Goal: Task Accomplishment & Management: Use online tool/utility

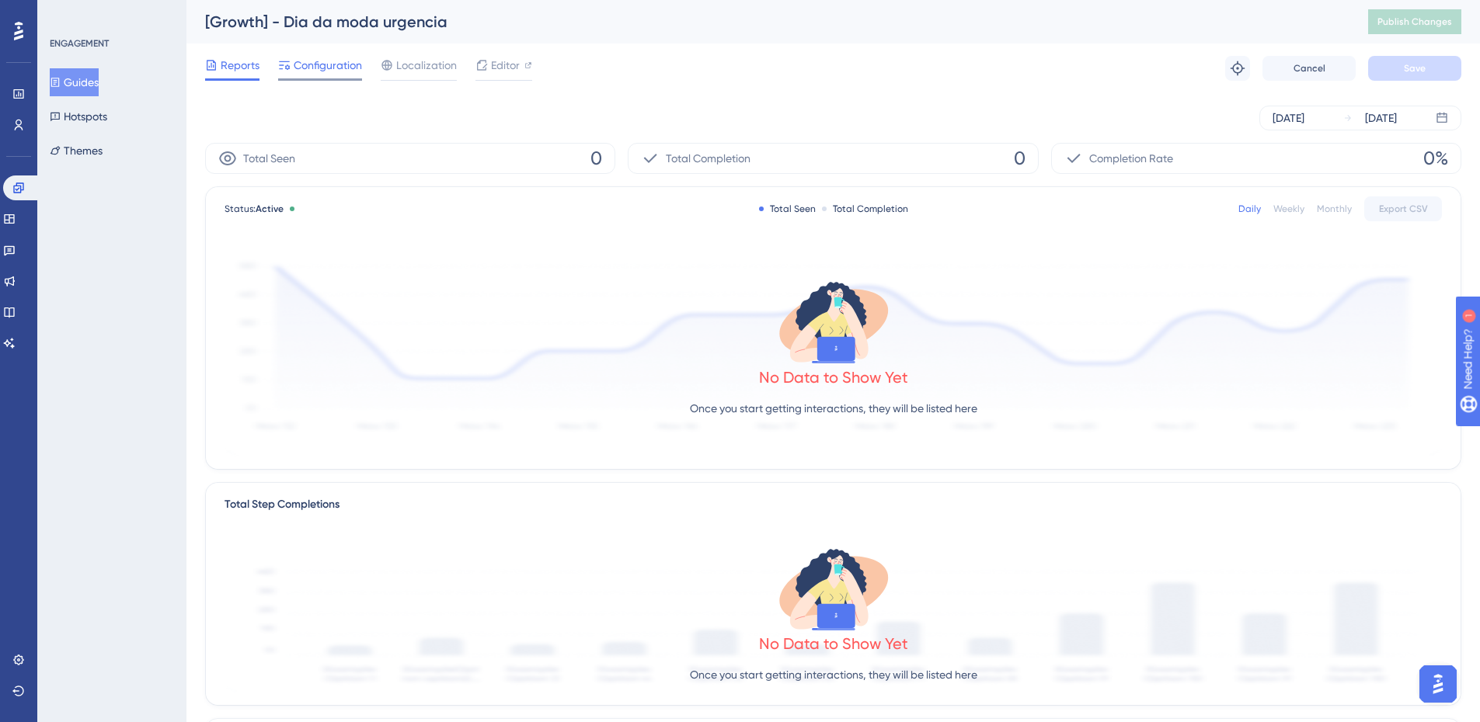
click at [322, 58] on span "Configuration" at bounding box center [328, 65] width 68 height 19
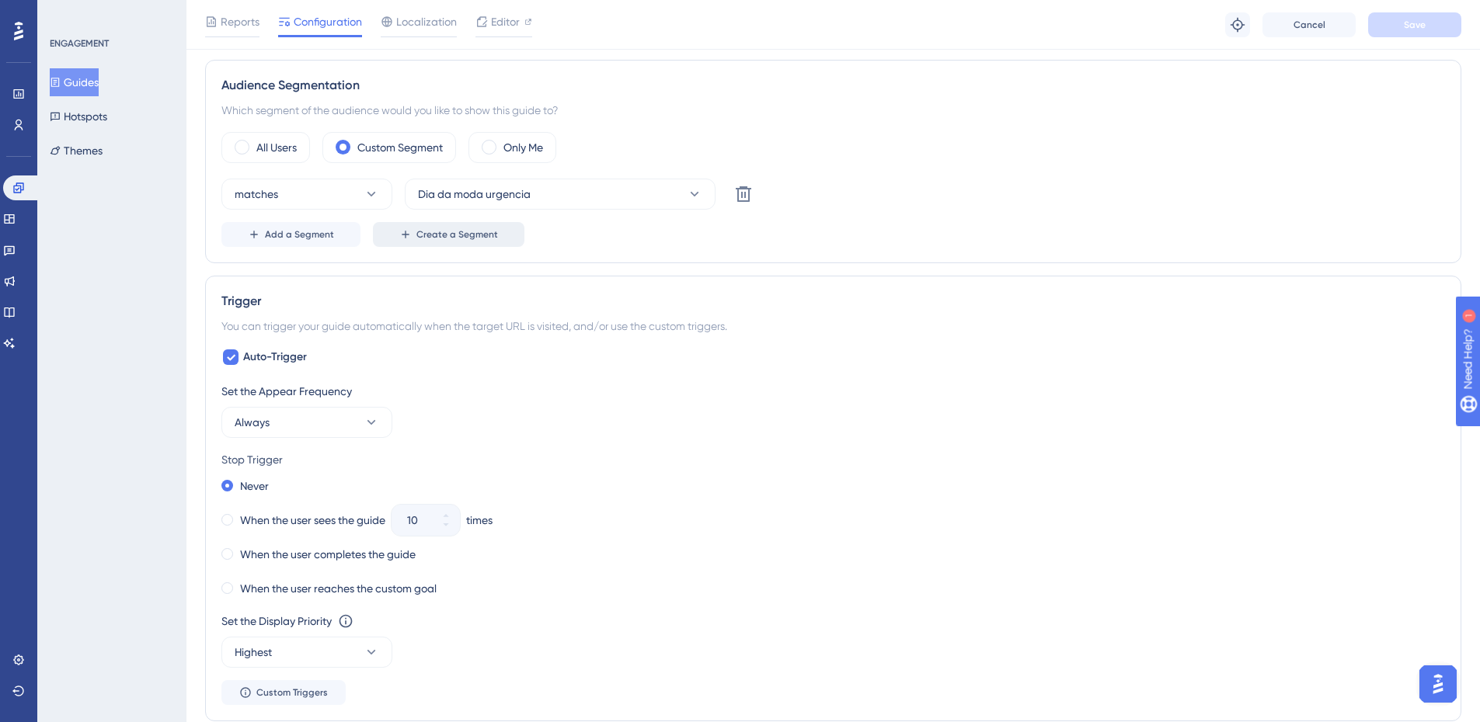
scroll to position [544, 0]
click at [99, 73] on button "Guides" at bounding box center [74, 82] width 49 height 28
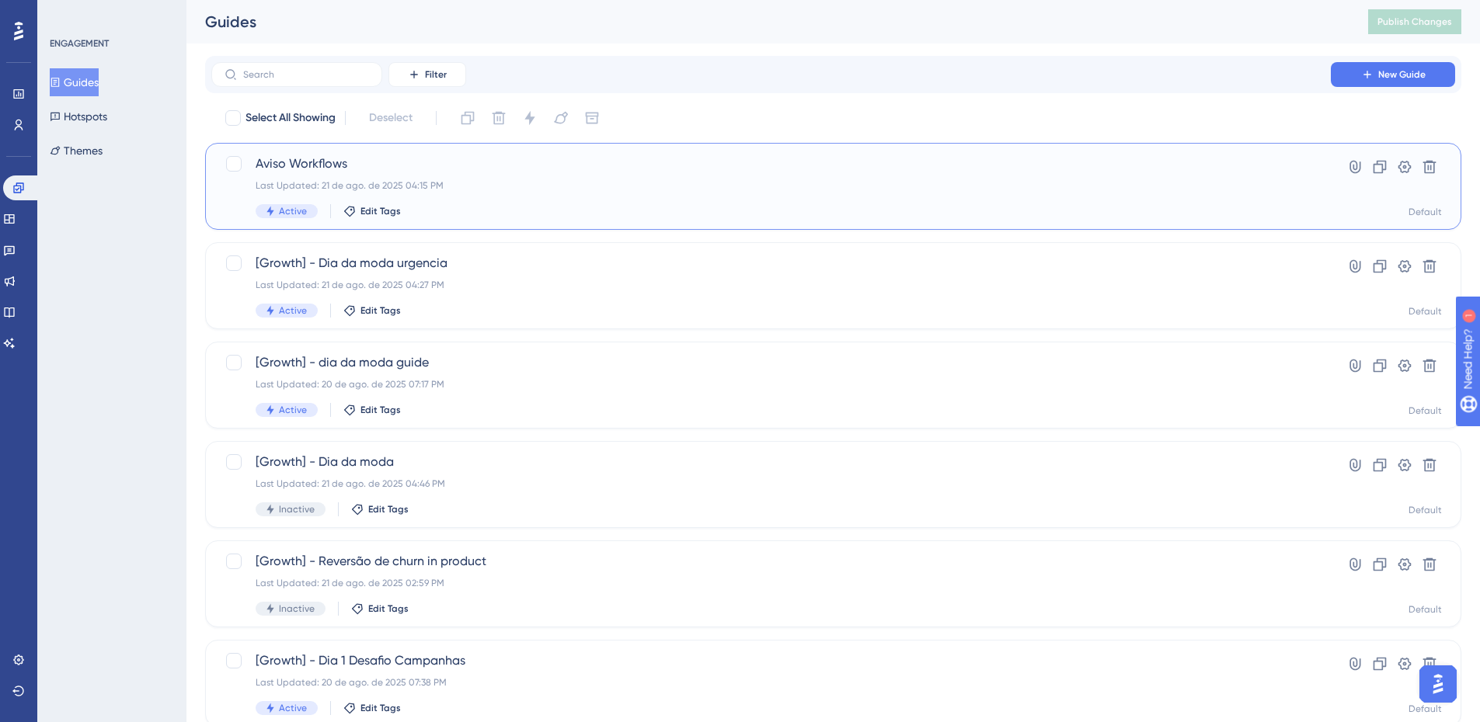
click at [457, 197] on div "Aviso Workflows Last Updated: 21 de ago. de 2025 04:15 PM Active Edit Tags" at bounding box center [771, 187] width 1031 height 64
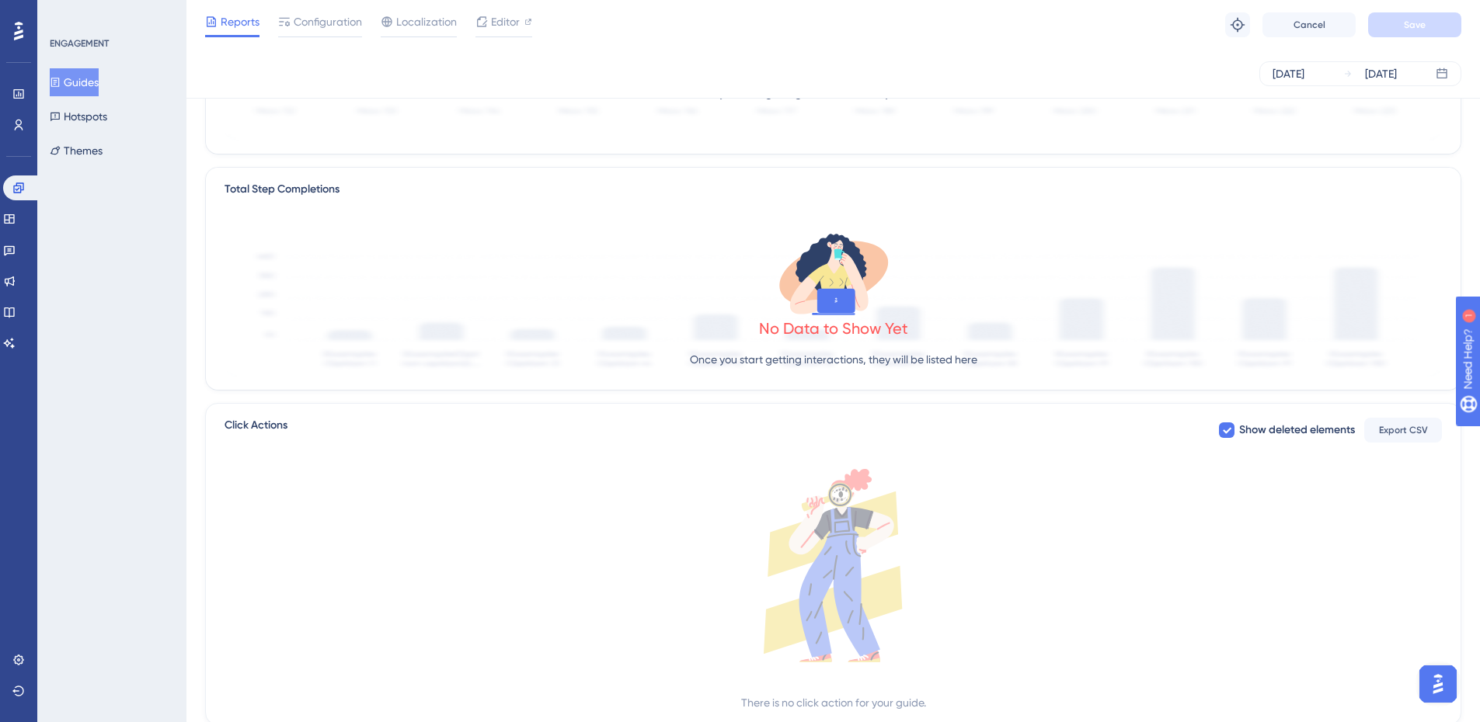
scroll to position [362, 0]
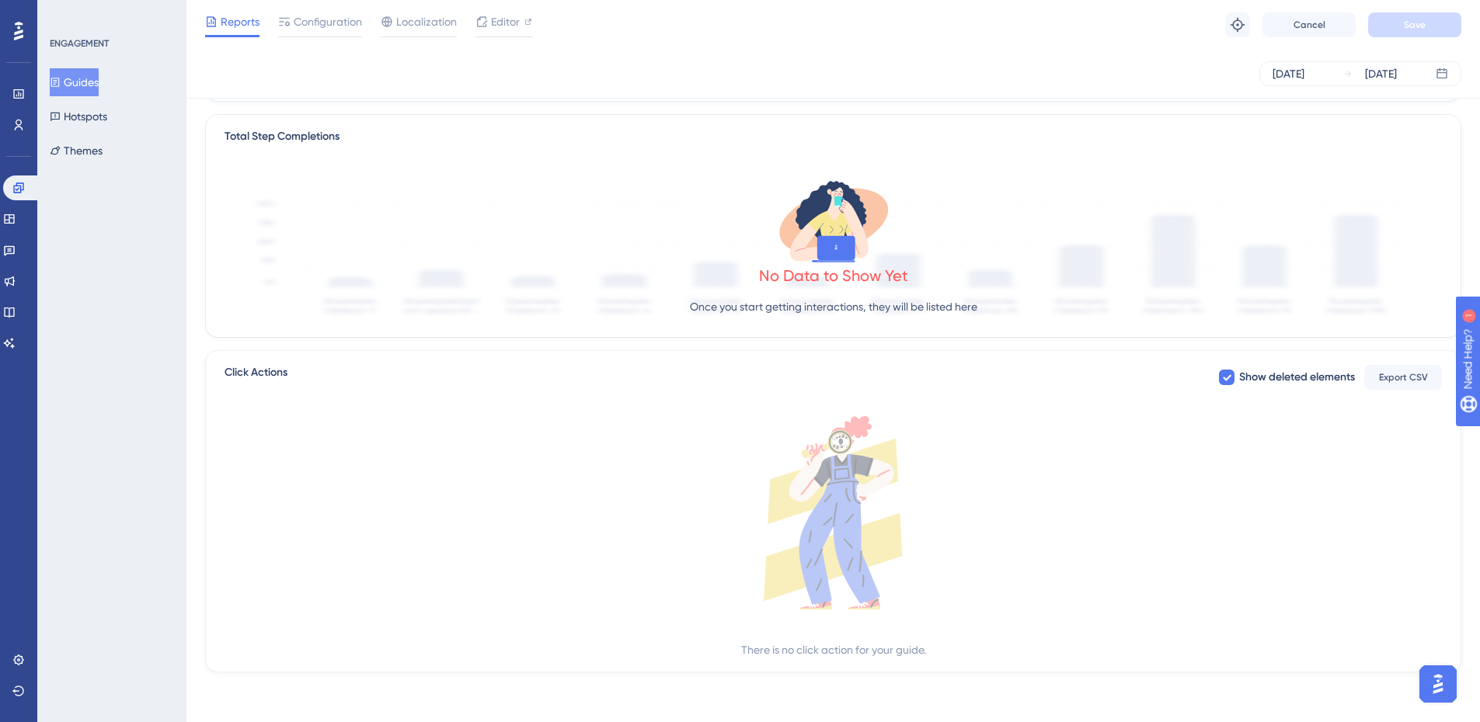
drag, startPoint x: 94, startPoint y: 77, endPoint x: 126, endPoint y: 87, distance: 33.4
click at [92, 77] on button "Guides" at bounding box center [74, 82] width 49 height 28
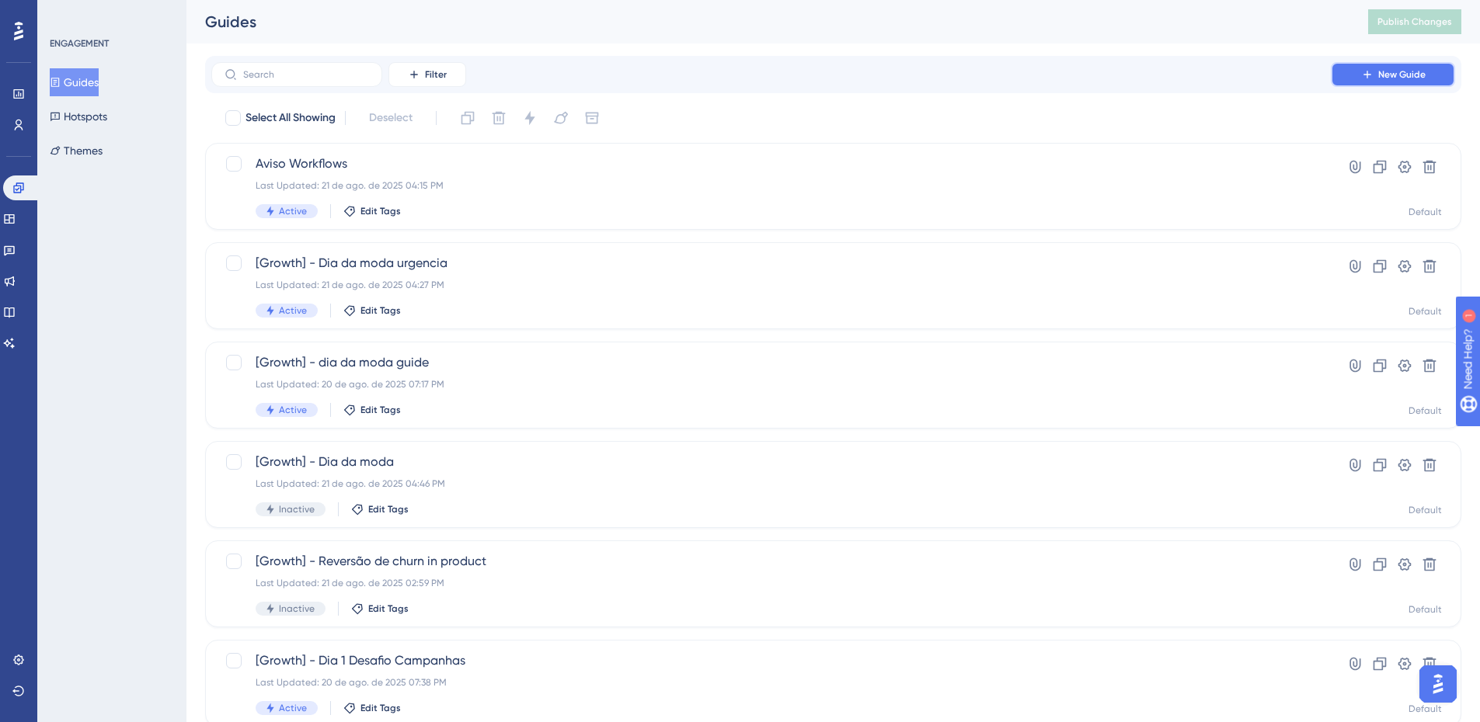
click at [1386, 78] on span "New Guide" at bounding box center [1401, 74] width 47 height 12
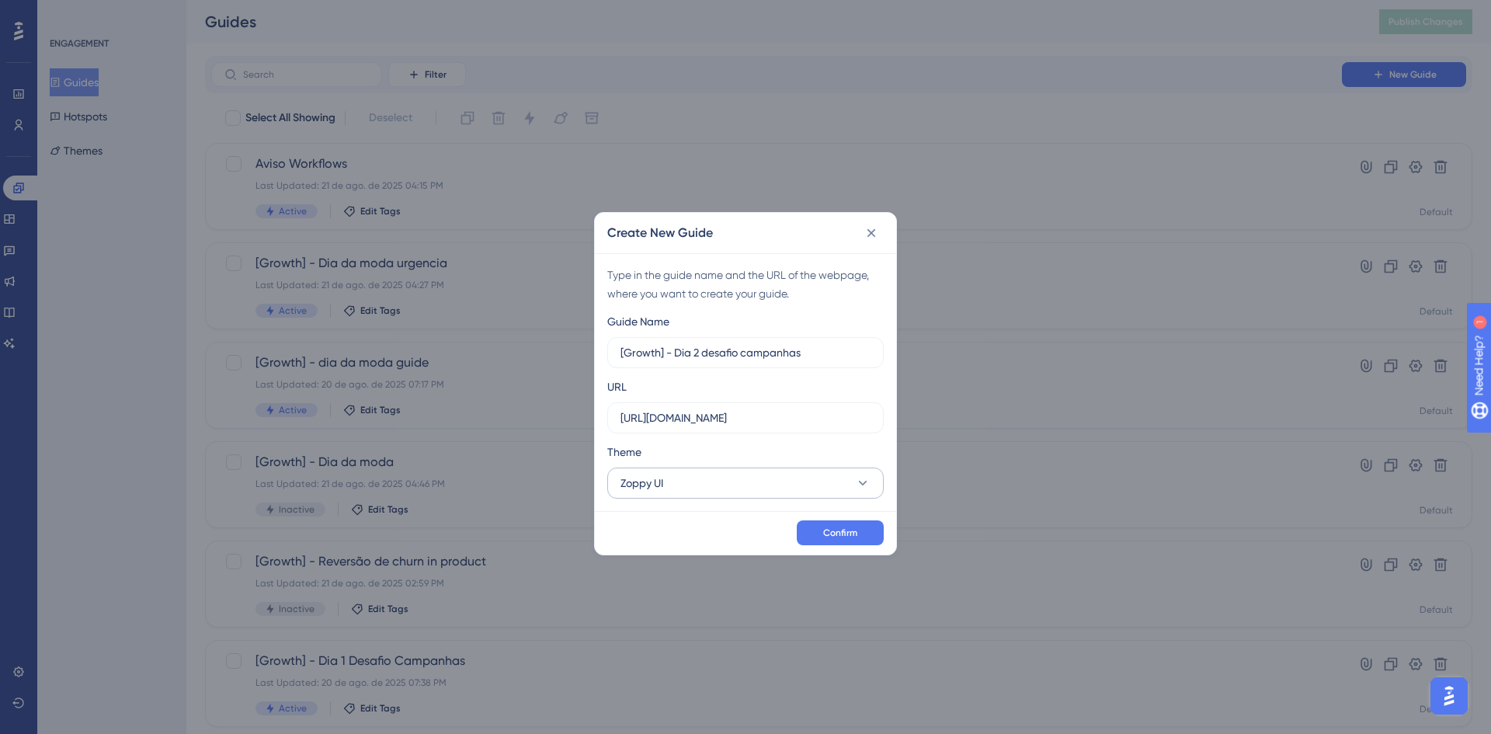
type input "[Growth] - Dia 2 desafio campanhas"
click at [715, 473] on button "Zoppy UI" at bounding box center [745, 483] width 277 height 31
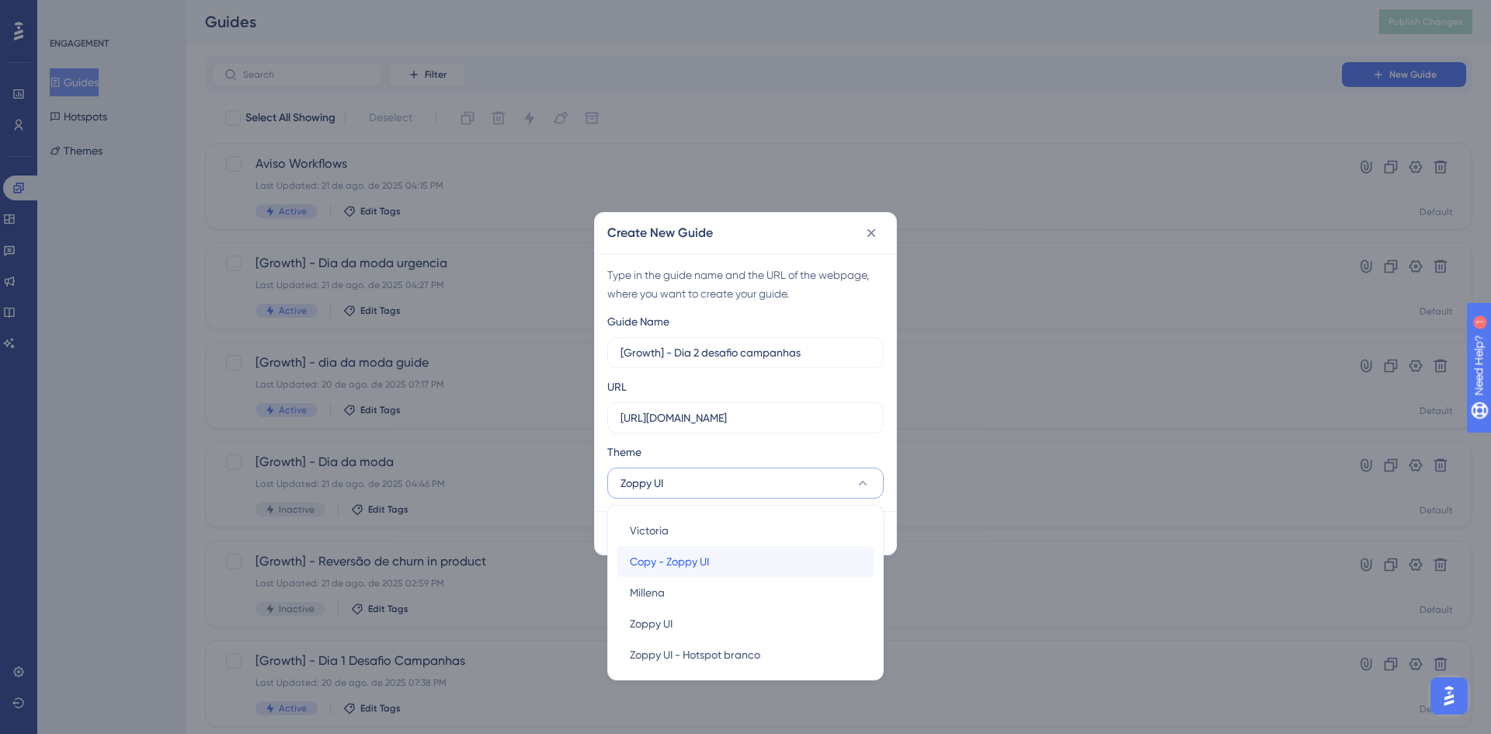
click at [683, 565] on span "Copy - Zoppy UI" at bounding box center [669, 561] width 79 height 19
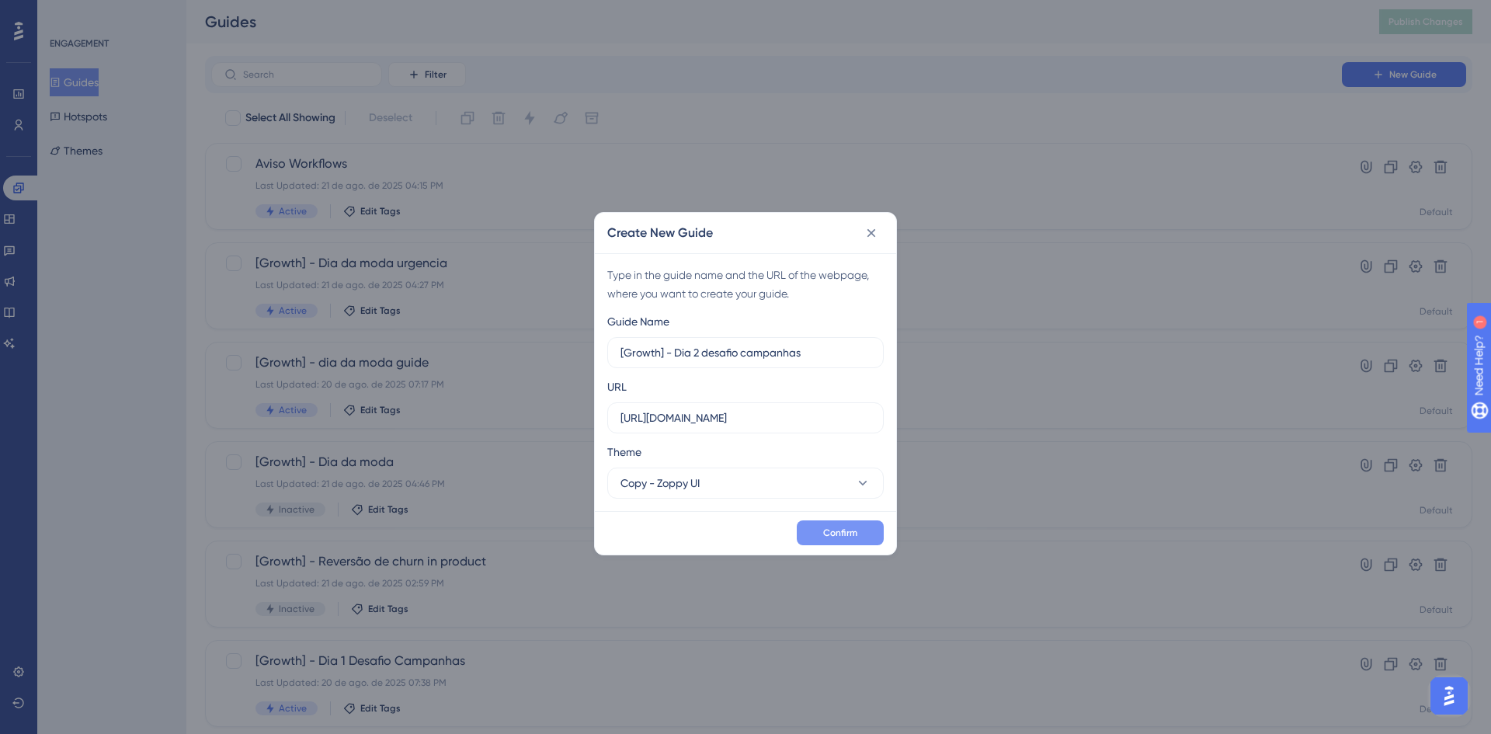
click at [820, 534] on button "Confirm" at bounding box center [840, 532] width 87 height 25
